Goal: Transaction & Acquisition: Book appointment/travel/reservation

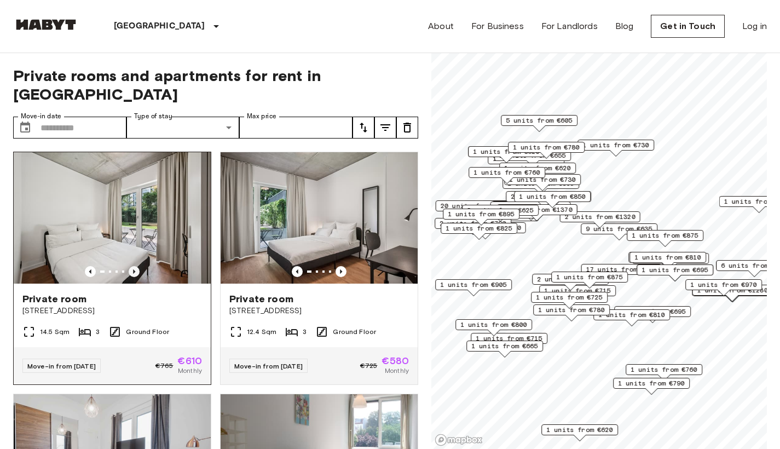
click at [136, 266] on icon "Previous image" at bounding box center [134, 271] width 11 height 11
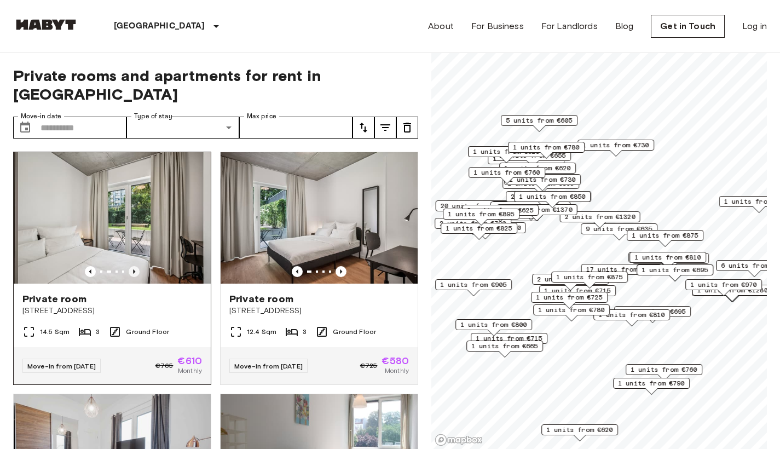
click at [136, 266] on icon "Previous image" at bounding box center [134, 271] width 11 height 11
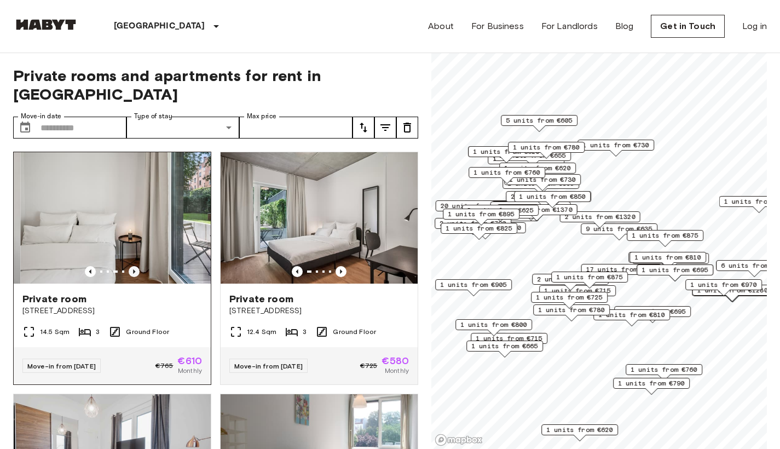
click at [136, 266] on icon "Previous image" at bounding box center [134, 271] width 11 height 11
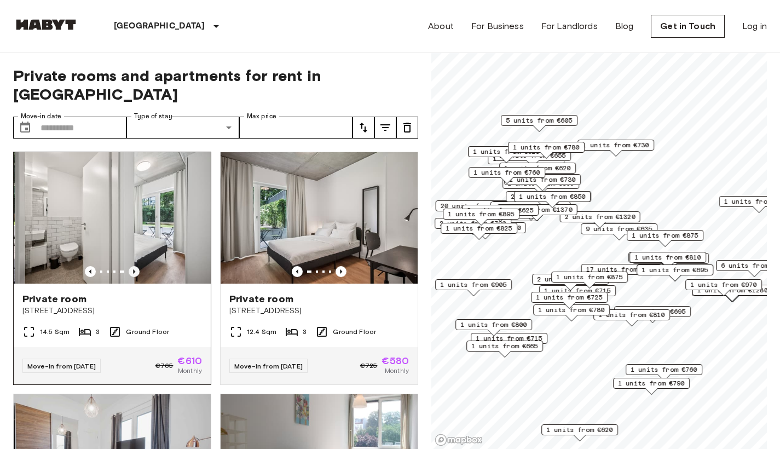
click at [136, 266] on icon "Previous image" at bounding box center [134, 271] width 11 height 11
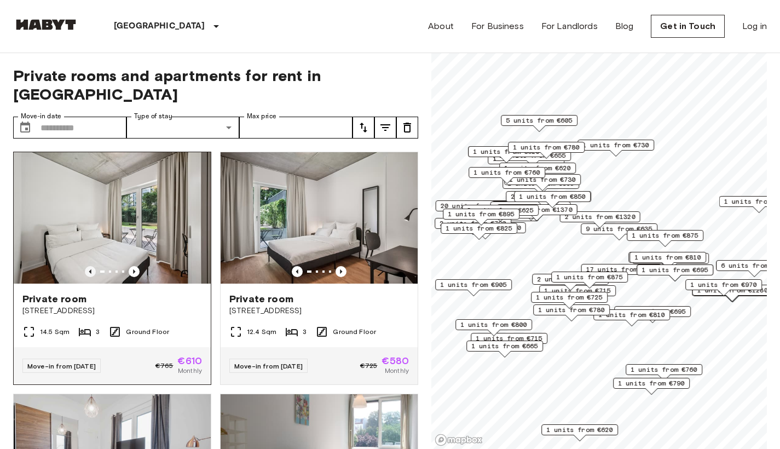
click at [88, 266] on icon "Previous image" at bounding box center [90, 271] width 11 height 11
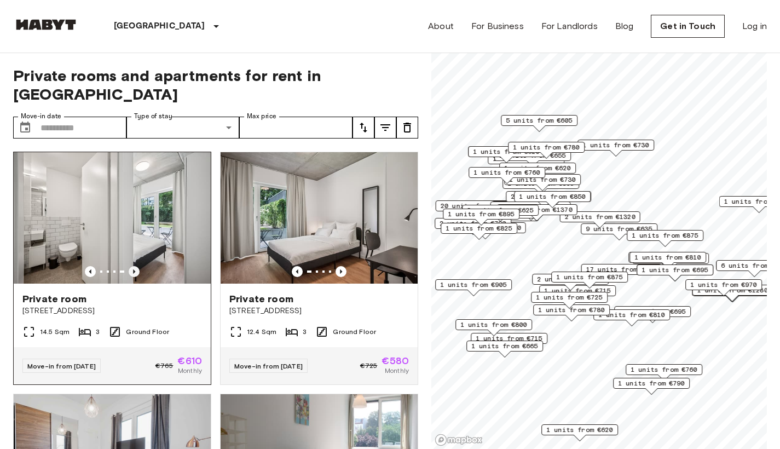
click at [136, 266] on icon "Previous image" at bounding box center [134, 271] width 11 height 11
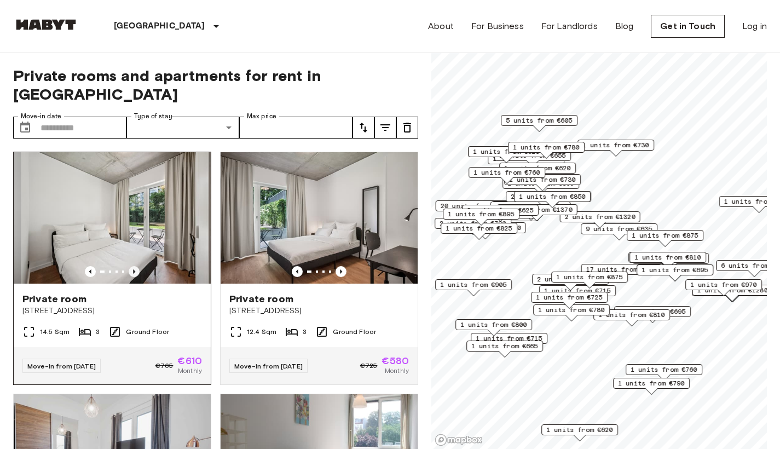
click at [136, 266] on icon "Previous image" at bounding box center [134, 271] width 11 height 11
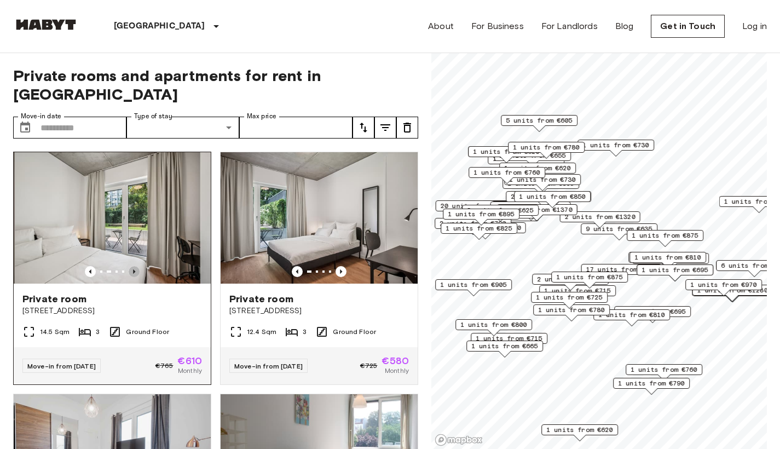
click at [136, 266] on icon "Previous image" at bounding box center [134, 271] width 11 height 11
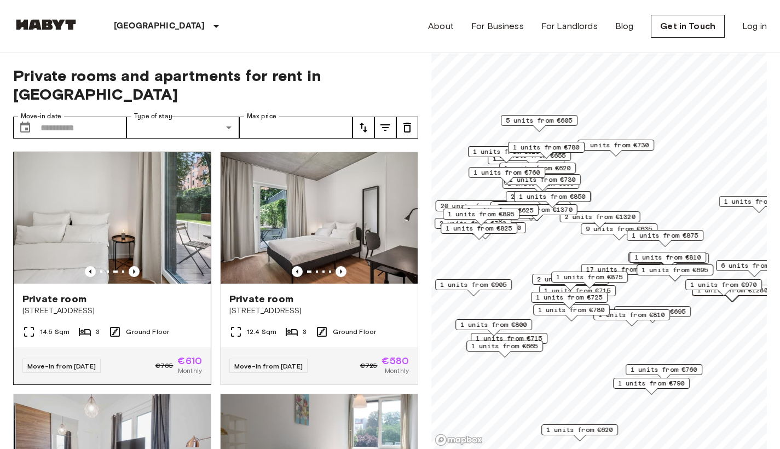
click at [153, 303] on div "Private room Stromstraße 48" at bounding box center [112, 304] width 197 height 42
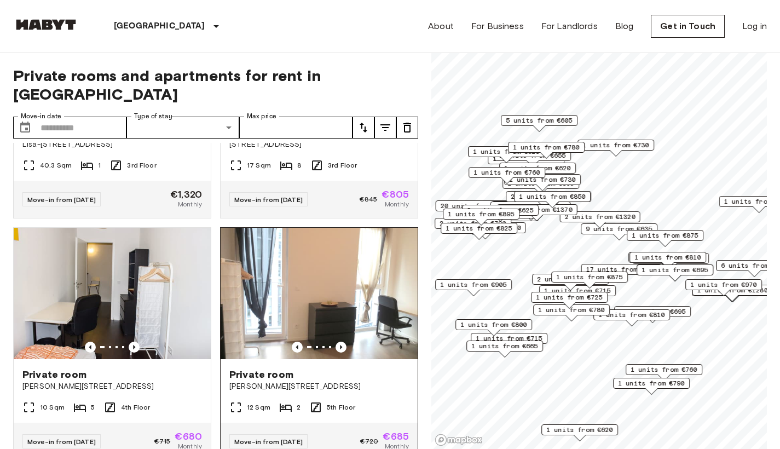
scroll to position [944, 0]
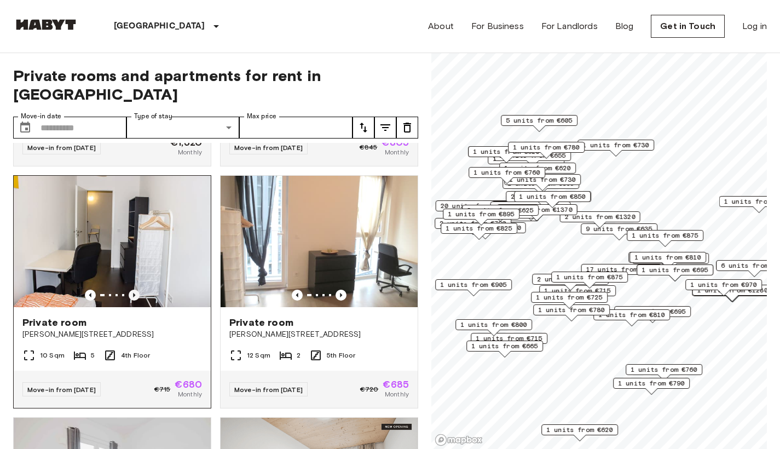
click at [129, 298] on icon "Previous image" at bounding box center [134, 294] width 11 height 11
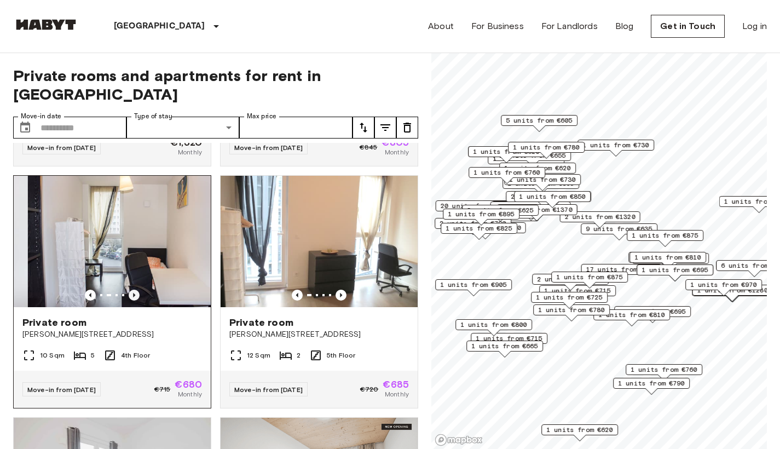
click at [129, 298] on icon "Previous image" at bounding box center [134, 294] width 11 height 11
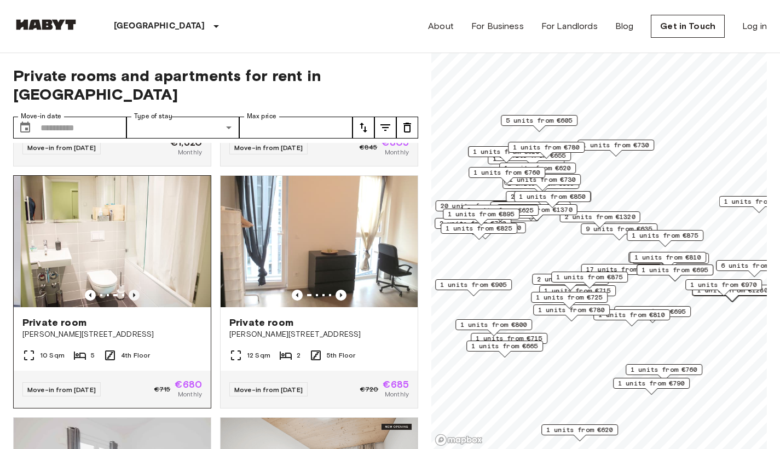
click at [129, 298] on icon "Previous image" at bounding box center [134, 294] width 11 height 11
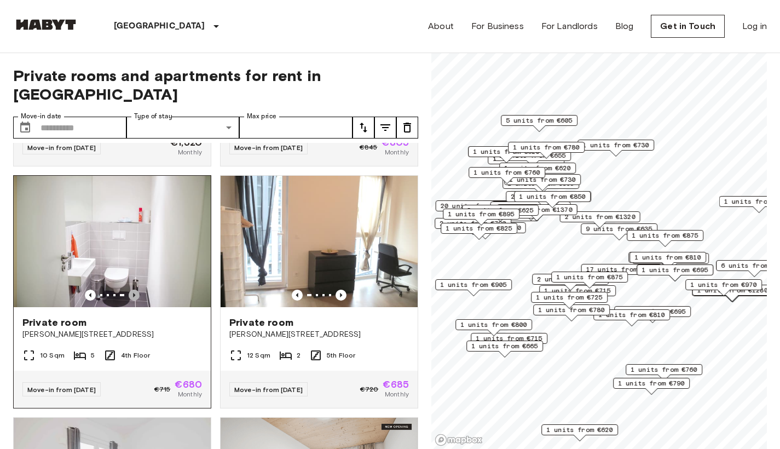
click at [129, 298] on icon "Previous image" at bounding box center [134, 294] width 11 height 11
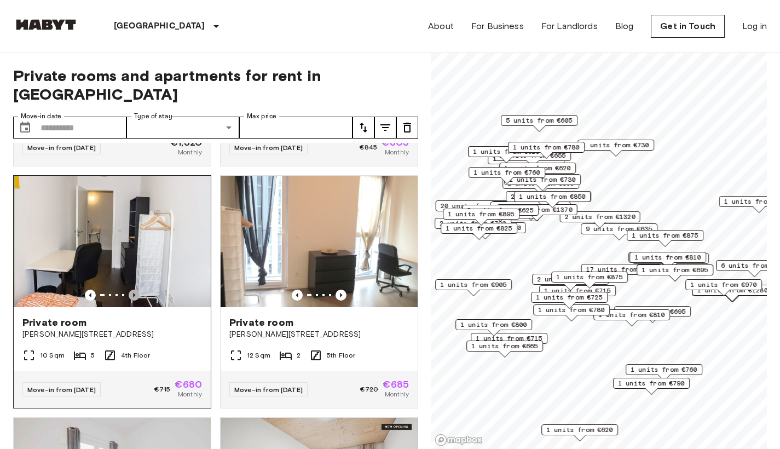
click at [129, 298] on icon "Previous image" at bounding box center [134, 294] width 11 height 11
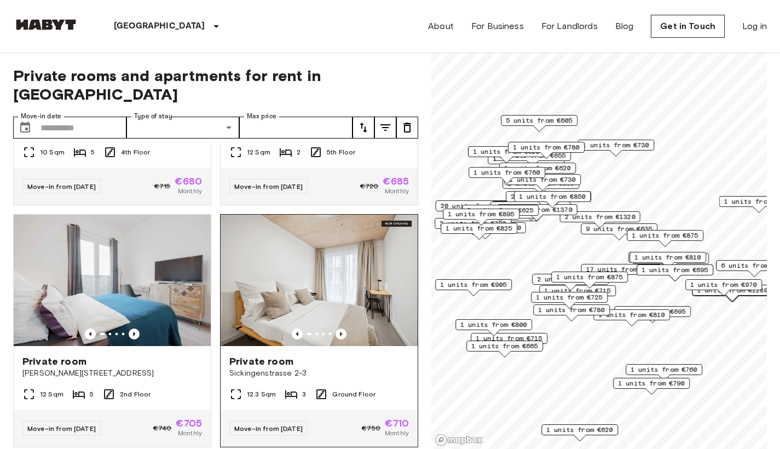
scroll to position [1163, 0]
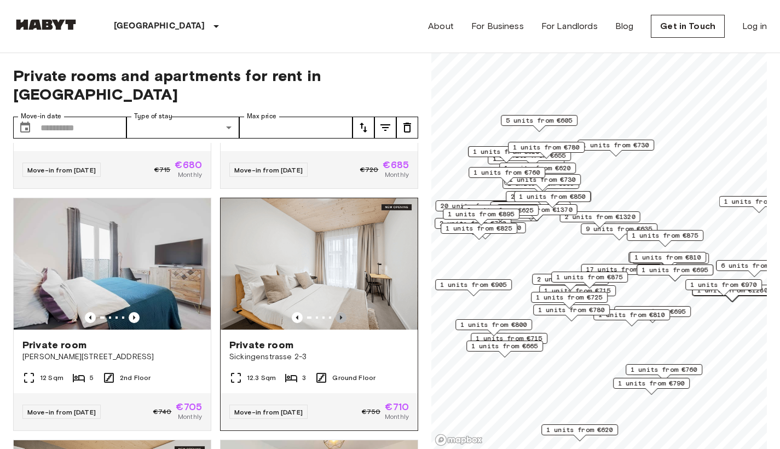
click at [336, 319] on icon "Previous image" at bounding box center [340, 317] width 11 height 11
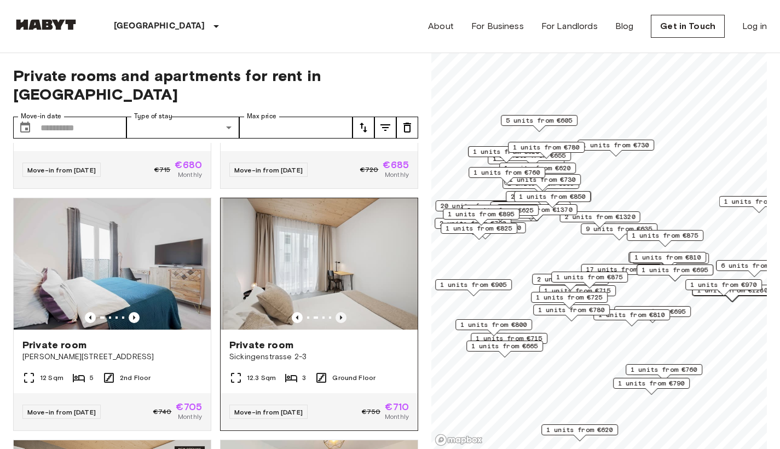
click at [336, 319] on icon "Previous image" at bounding box center [340, 317] width 11 height 11
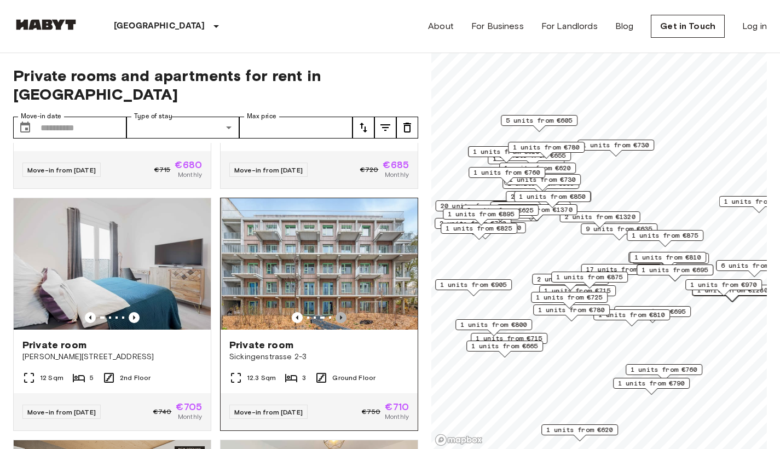
click at [336, 319] on icon "Previous image" at bounding box center [340, 317] width 11 height 11
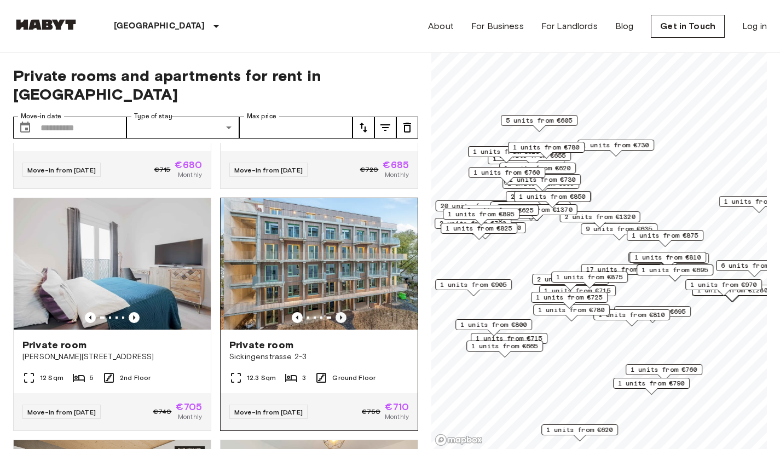
click at [336, 319] on icon "Previous image" at bounding box center [340, 317] width 11 height 11
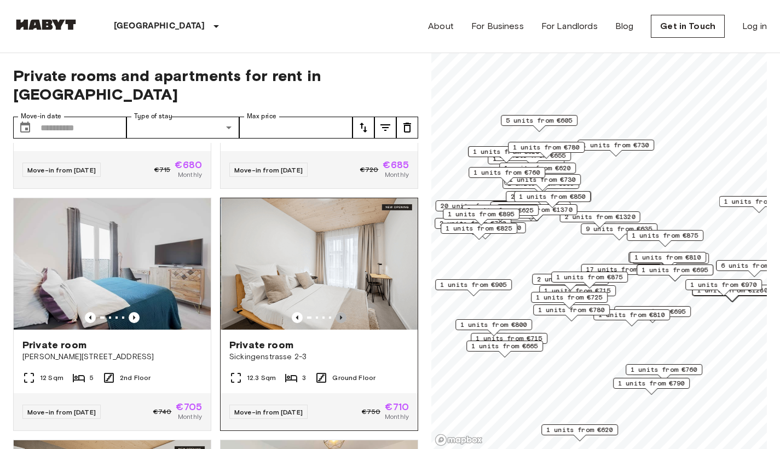
click at [336, 319] on icon "Previous image" at bounding box center [340, 317] width 11 height 11
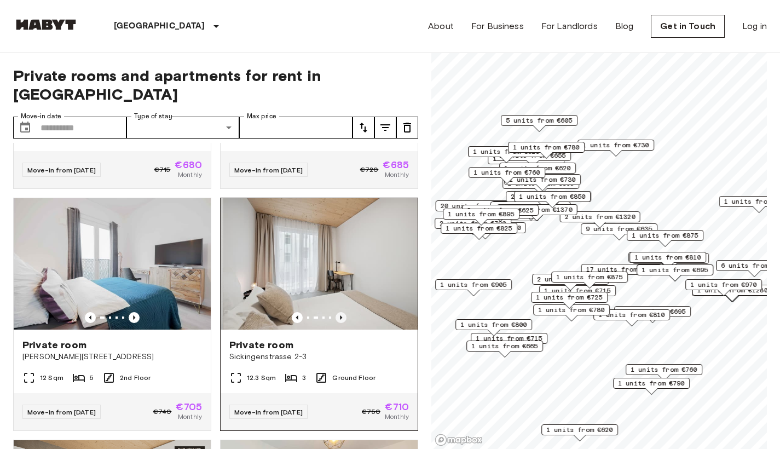
click at [336, 319] on icon "Previous image" at bounding box center [340, 317] width 11 height 11
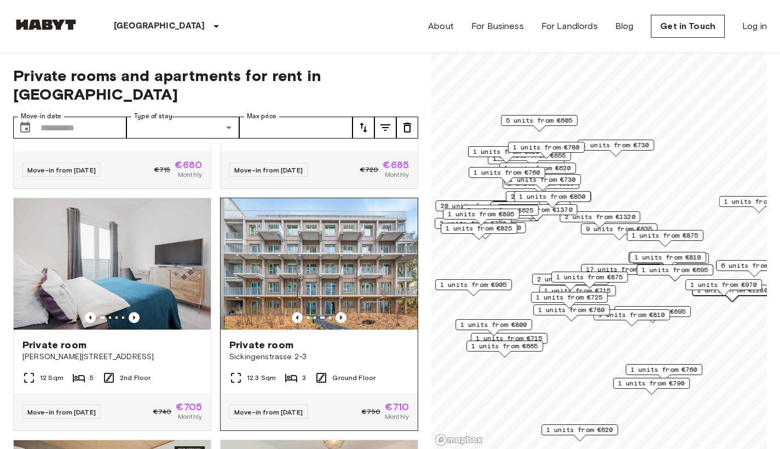
click at [336, 319] on icon "Previous image" at bounding box center [340, 317] width 11 height 11
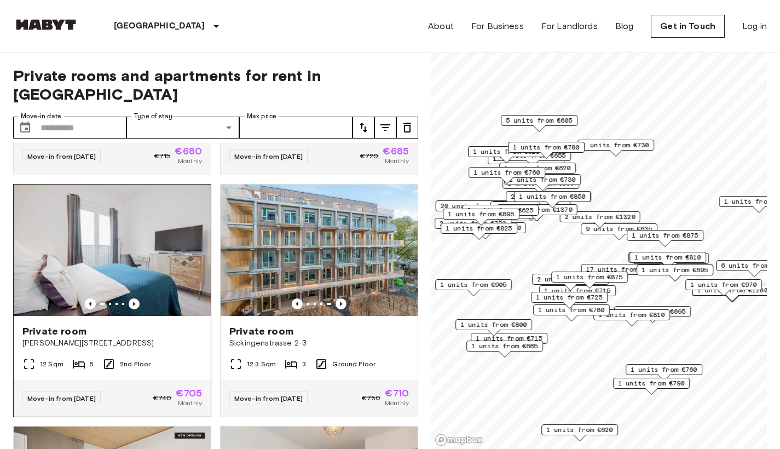
scroll to position [1215, 0]
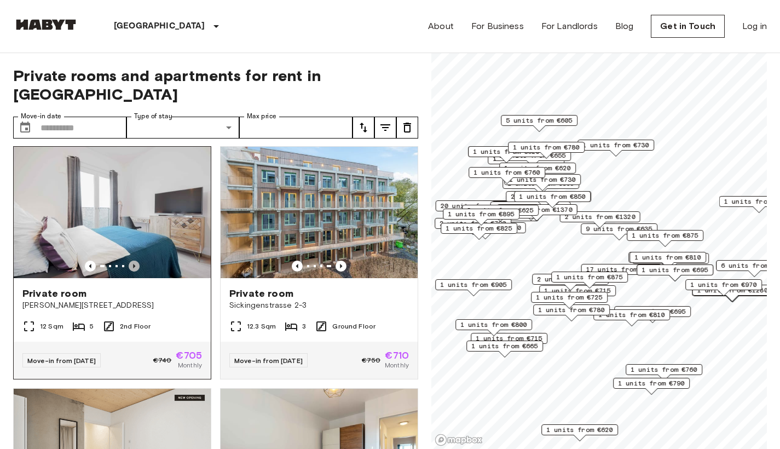
click at [135, 266] on icon "Previous image" at bounding box center [134, 265] width 11 height 11
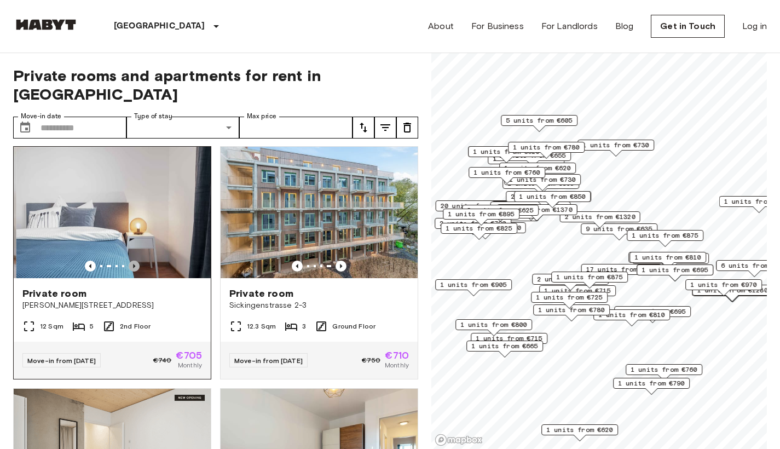
click at [135, 266] on icon "Previous image" at bounding box center [134, 265] width 11 height 11
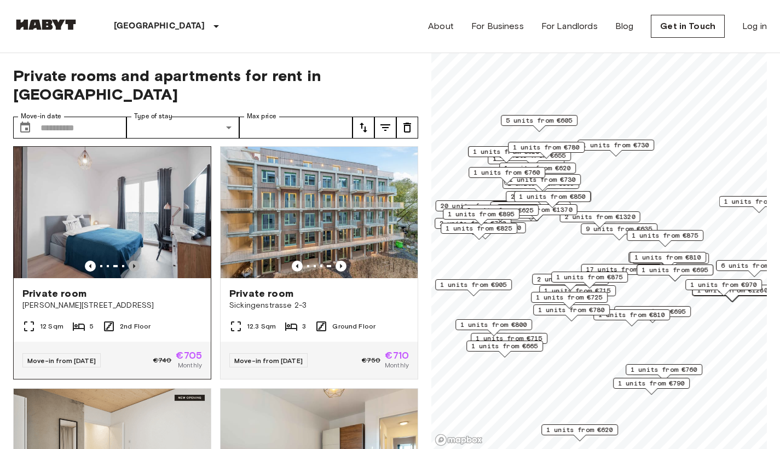
click at [135, 266] on icon "Previous image" at bounding box center [134, 265] width 11 height 11
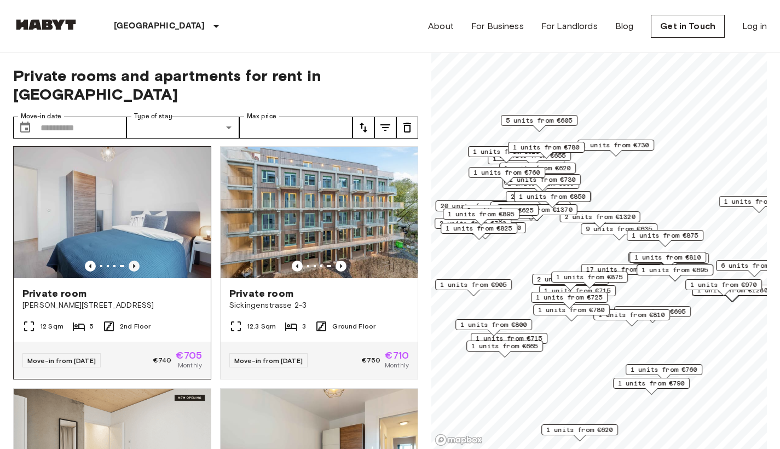
click at [135, 266] on icon "Previous image" at bounding box center [134, 265] width 11 height 11
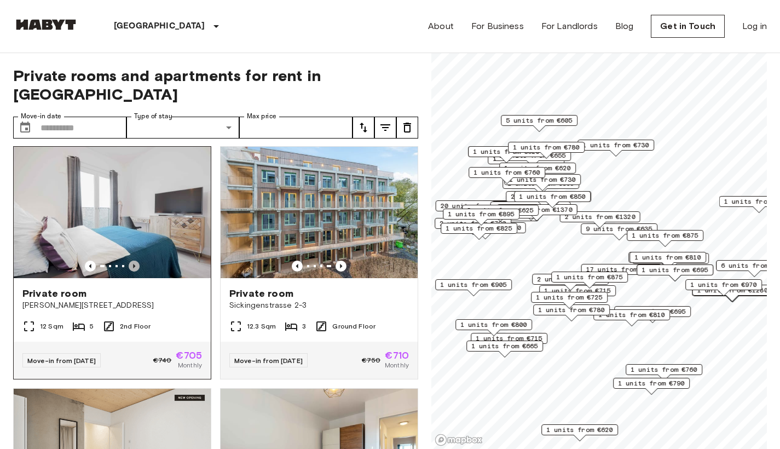
click at [135, 266] on icon "Previous image" at bounding box center [134, 265] width 11 height 11
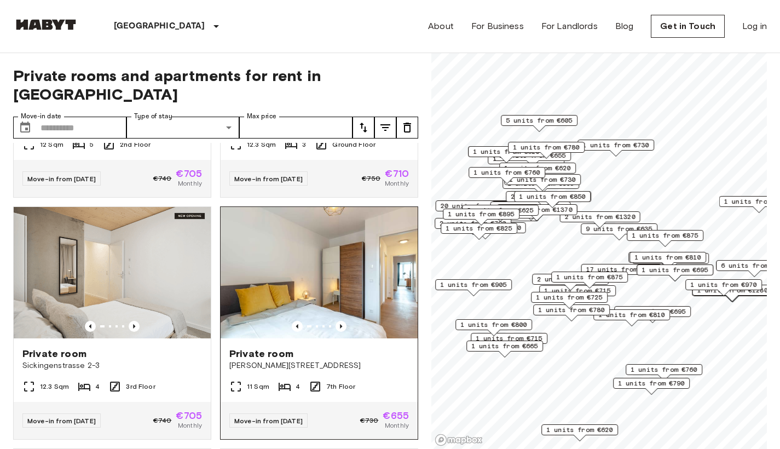
scroll to position [1438, 0]
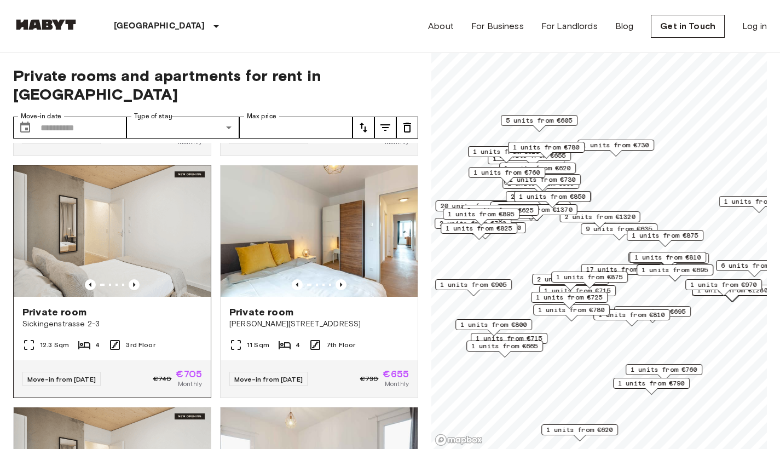
click at [129, 290] on img at bounding box center [112, 230] width 197 height 131
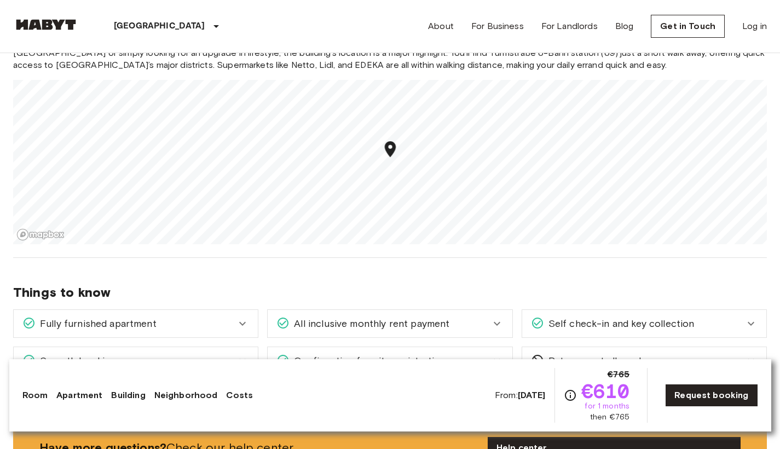
scroll to position [1810, 0]
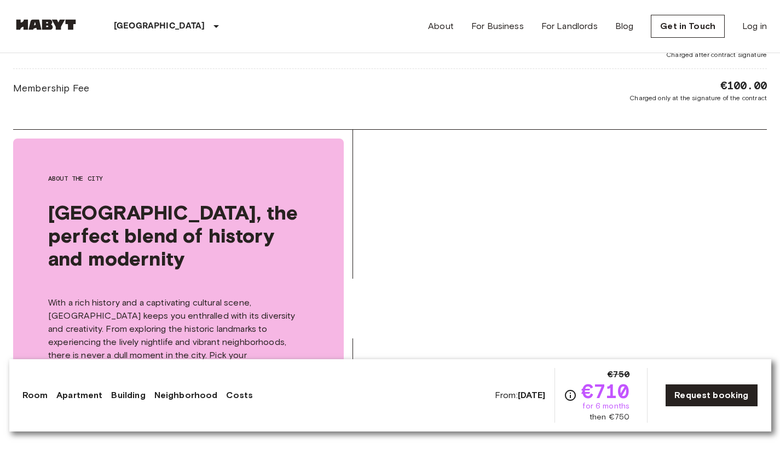
scroll to position [1714, 0]
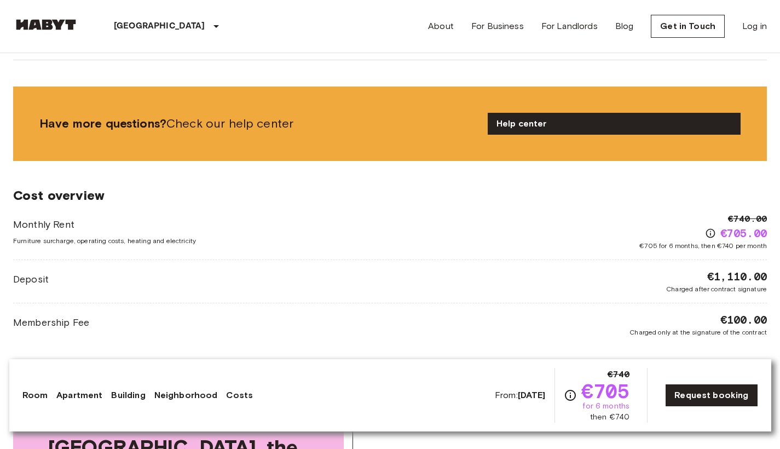
scroll to position [1604, 0]
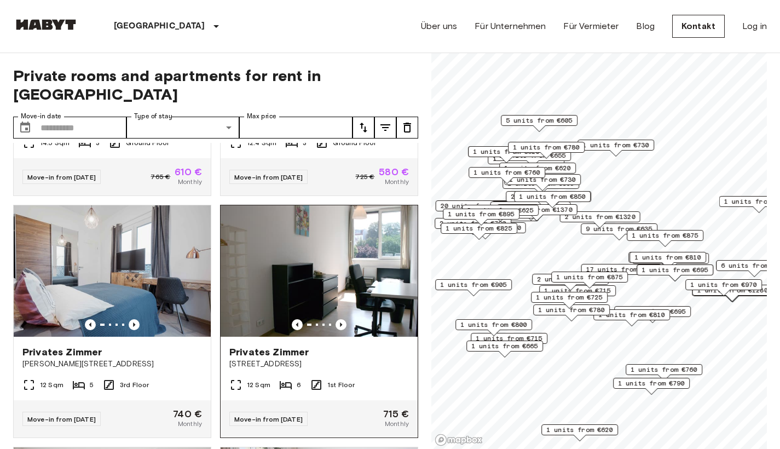
scroll to position [210, 0]
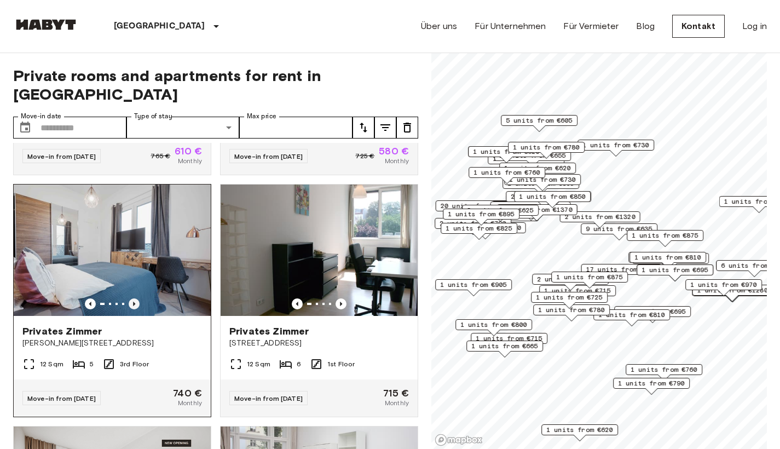
click at [131, 298] on icon "Previous image" at bounding box center [134, 303] width 11 height 11
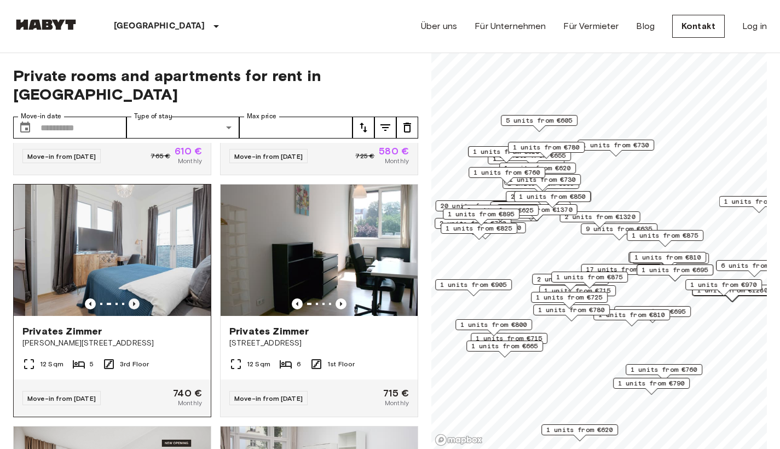
click at [131, 298] on icon "Previous image" at bounding box center [134, 303] width 11 height 11
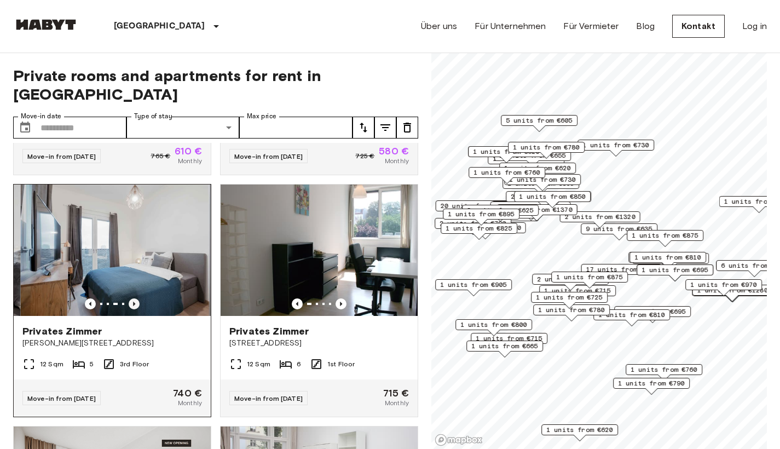
click at [131, 298] on icon "Previous image" at bounding box center [134, 303] width 11 height 11
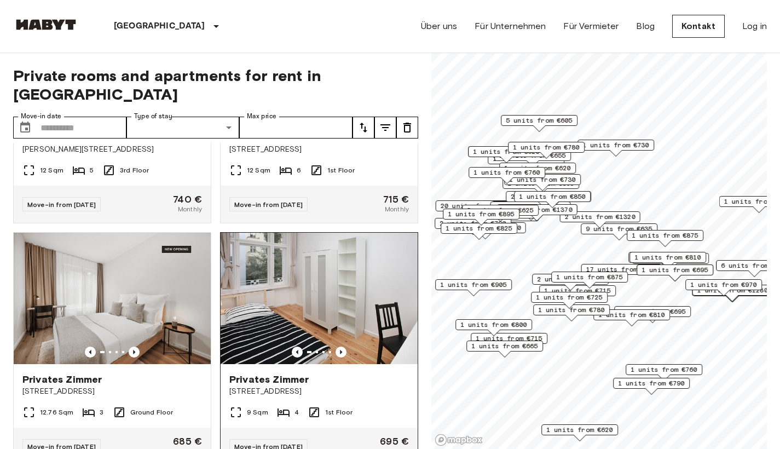
scroll to position [426, 0]
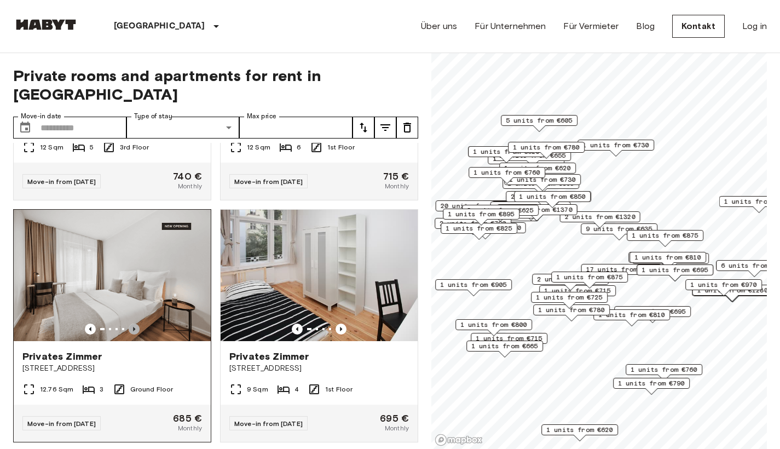
click at [129, 323] on icon "Previous image" at bounding box center [134, 328] width 11 height 11
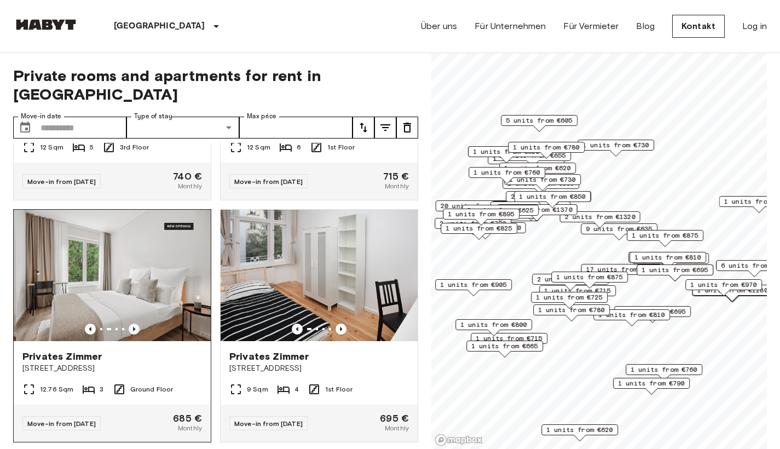
click at [131, 323] on icon "Previous image" at bounding box center [134, 328] width 11 height 11
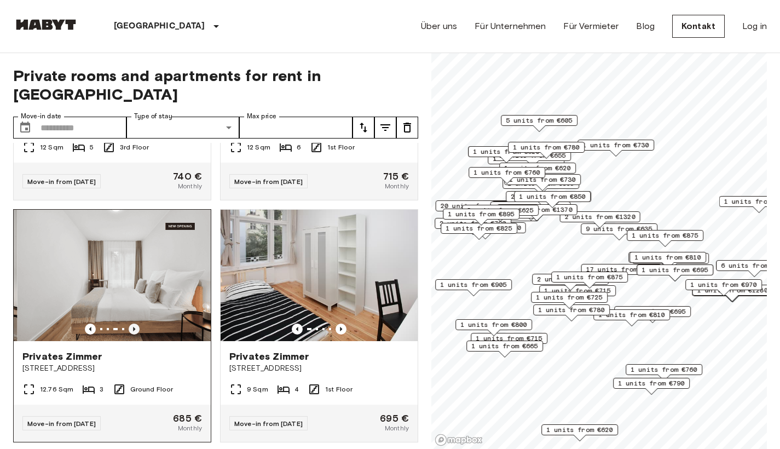
click at [131, 323] on icon "Previous image" at bounding box center [134, 328] width 11 height 11
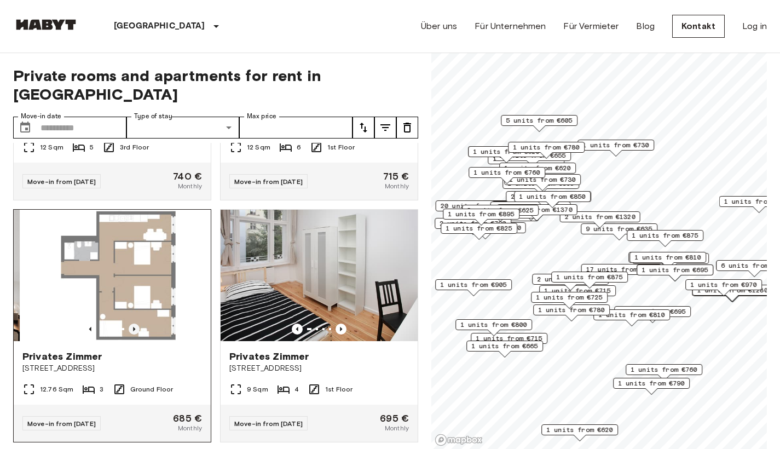
click at [131, 323] on icon "Previous image" at bounding box center [134, 328] width 11 height 11
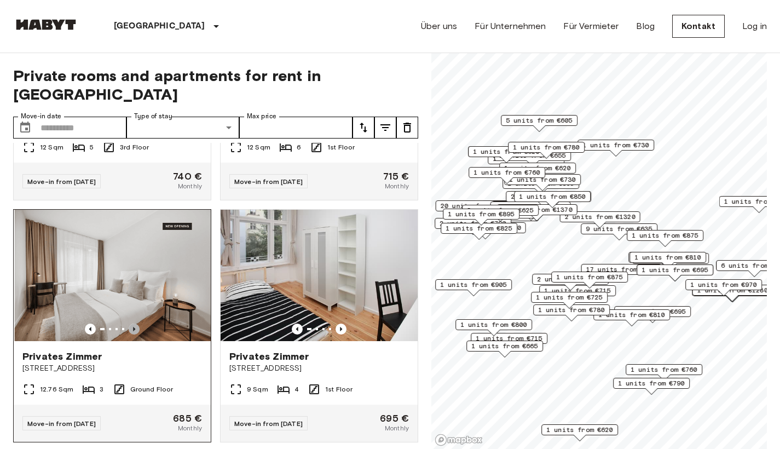
click at [131, 323] on icon "Previous image" at bounding box center [134, 328] width 11 height 11
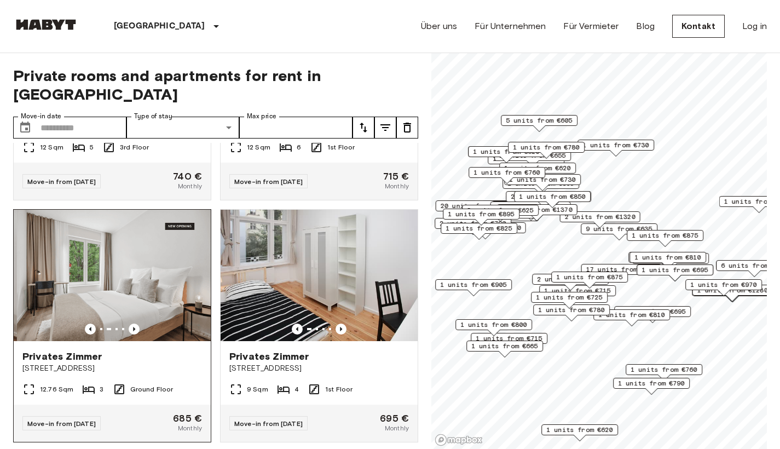
click at [147, 270] on img at bounding box center [115, 275] width 197 height 131
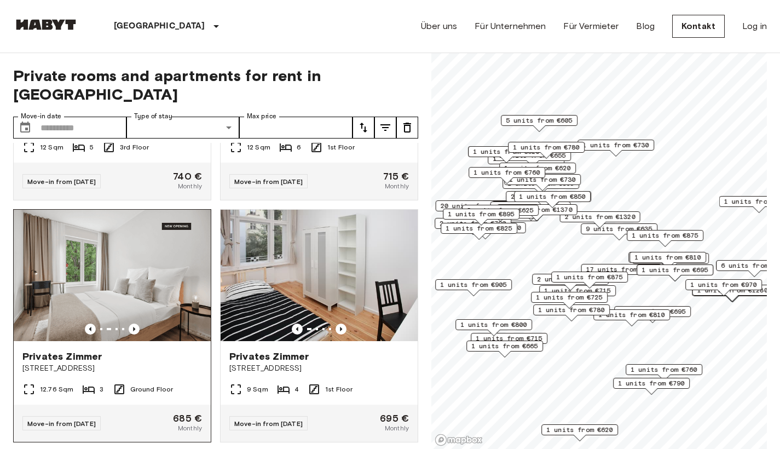
click at [146, 247] on img at bounding box center [112, 275] width 197 height 131
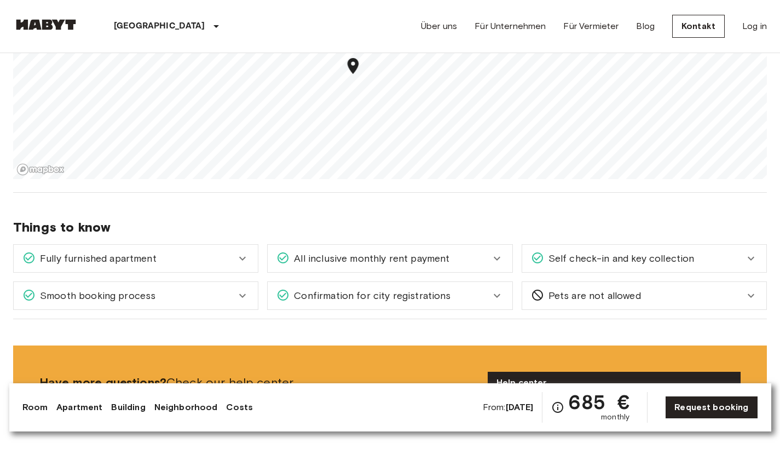
scroll to position [1318, 0]
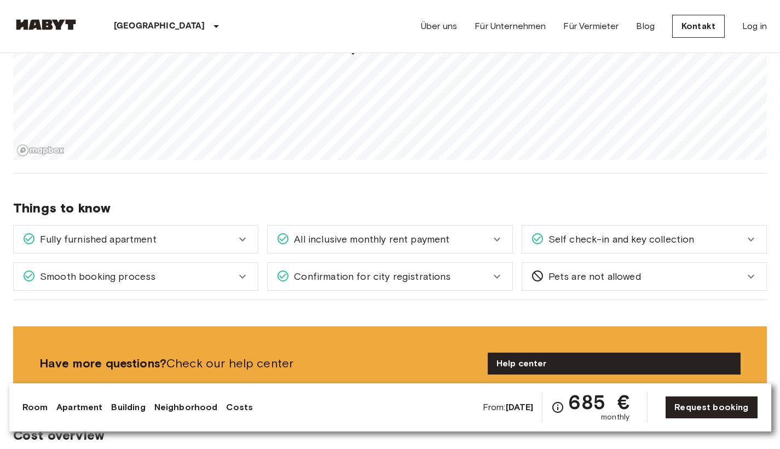
click at [380, 241] on span "All inclusive monthly rent payment" at bounding box center [369, 239] width 160 height 14
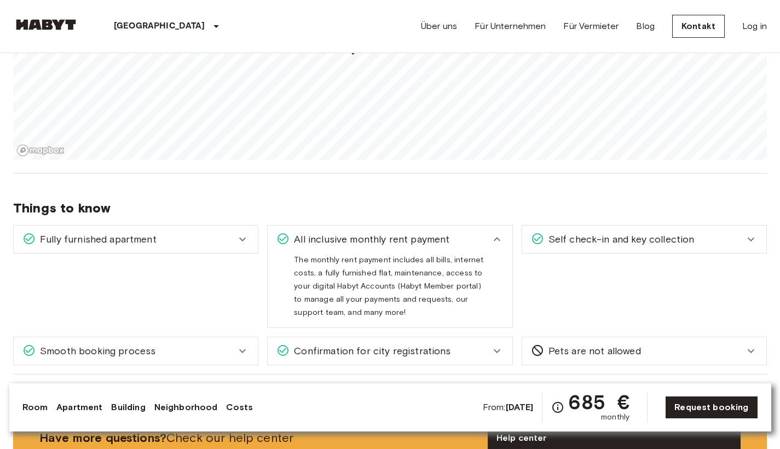
click at [380, 241] on span "All inclusive monthly rent payment" at bounding box center [369, 239] width 160 height 14
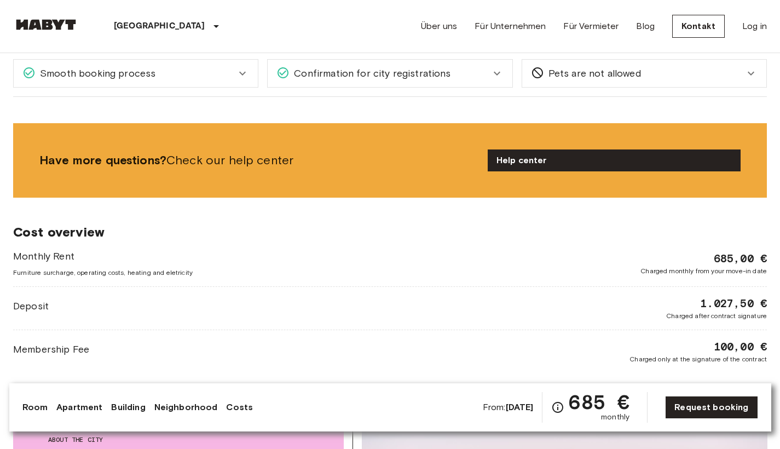
scroll to position [1645, 0]
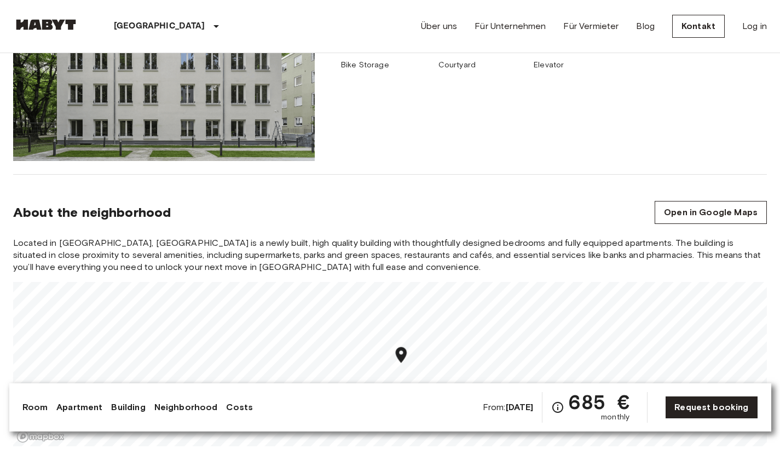
scroll to position [1167, 0]
